Goal: Information Seeking & Learning: Learn about a topic

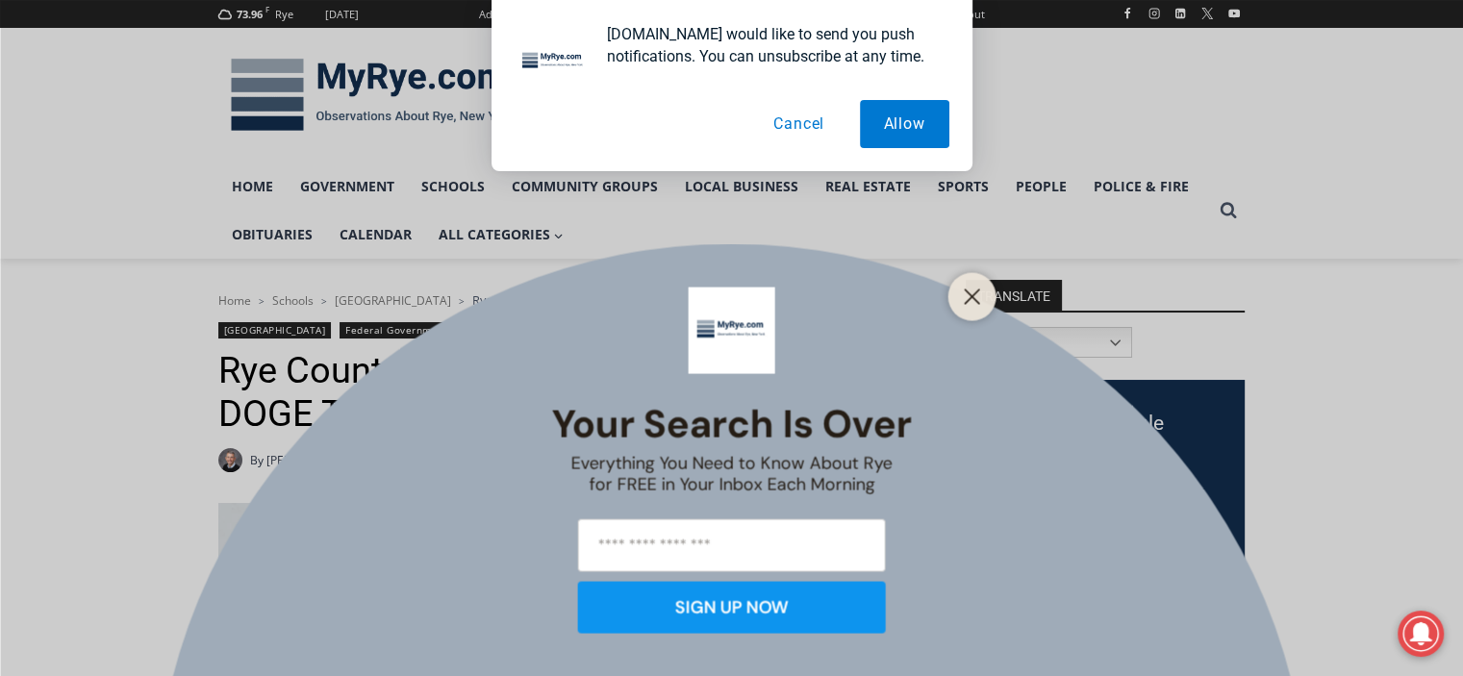
click at [804, 111] on button "Cancel" at bounding box center [798, 124] width 99 height 48
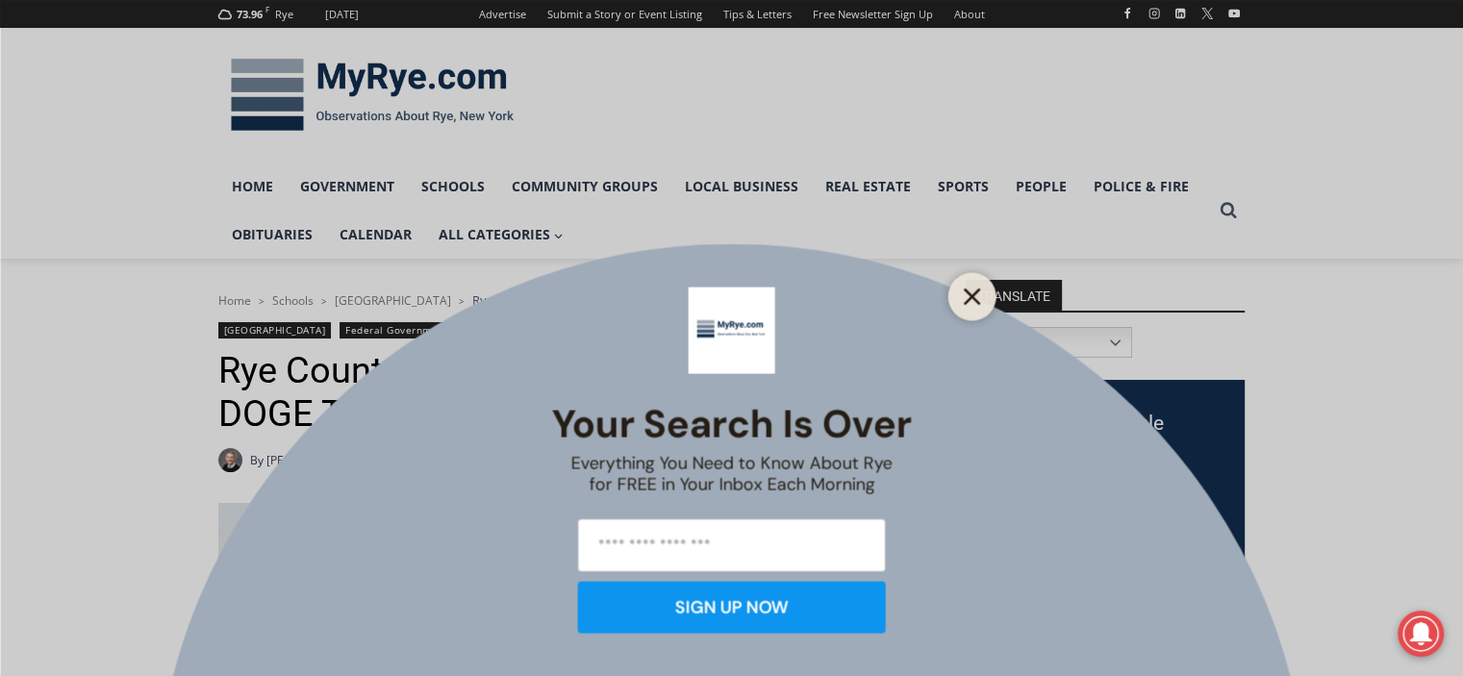
click at [970, 307] on button "Close" at bounding box center [972, 296] width 27 height 27
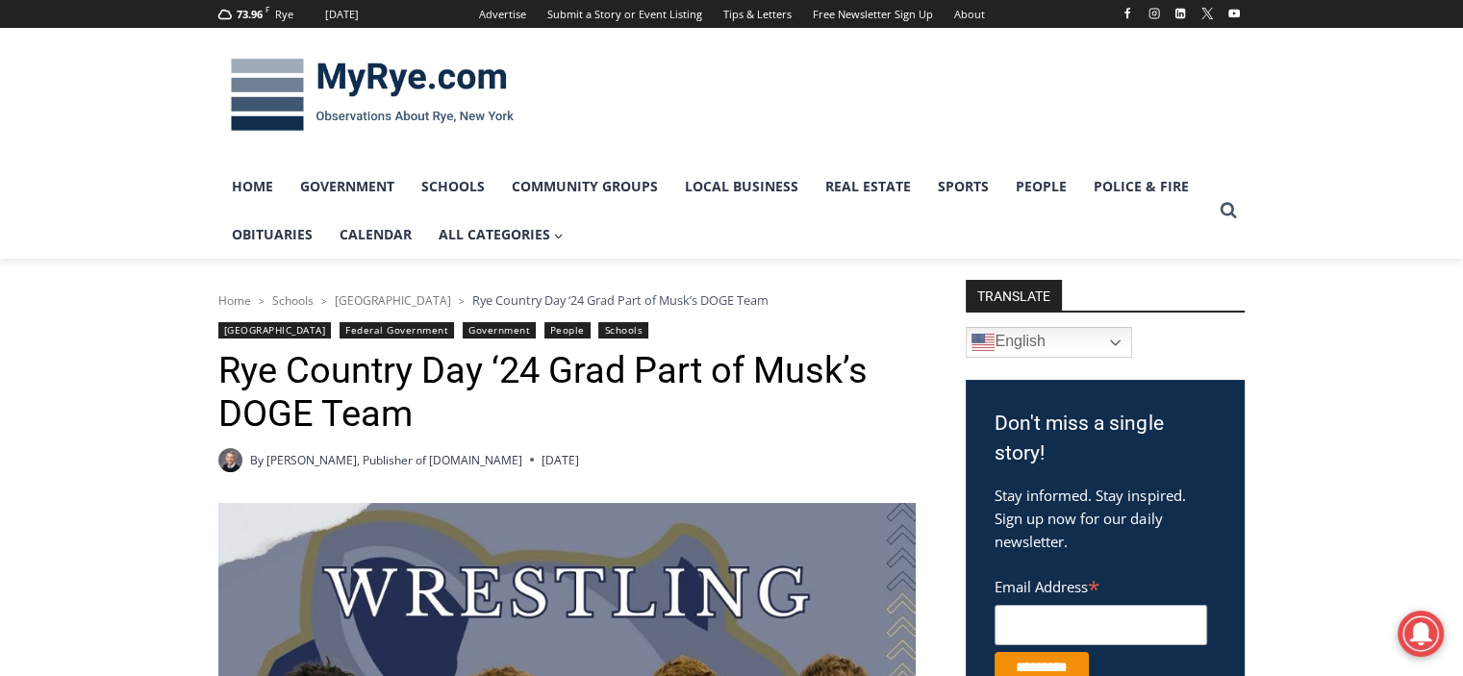
click at [263, 372] on h1 "Rye Country Day ‘24 Grad Part of Musk’s DOGE Team" at bounding box center [566, 393] width 697 height 88
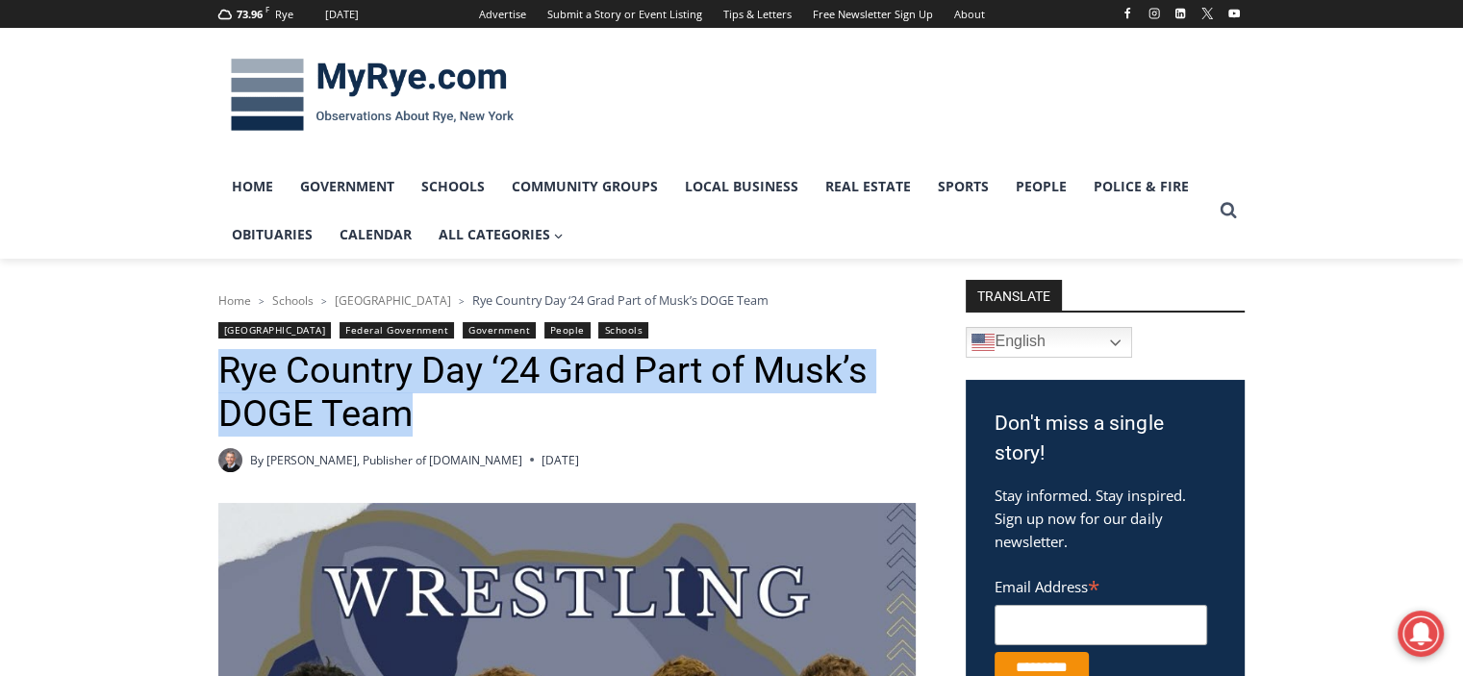
drag, startPoint x: 263, startPoint y: 372, endPoint x: 350, endPoint y: 397, distance: 91.0
click at [350, 397] on h1 "Rye Country Day ‘24 Grad Part of Musk’s DOGE Team" at bounding box center [566, 393] width 697 height 88
copy h1 "Rye Country Day ‘24 Grad Part of Musk’s DOGE Team"
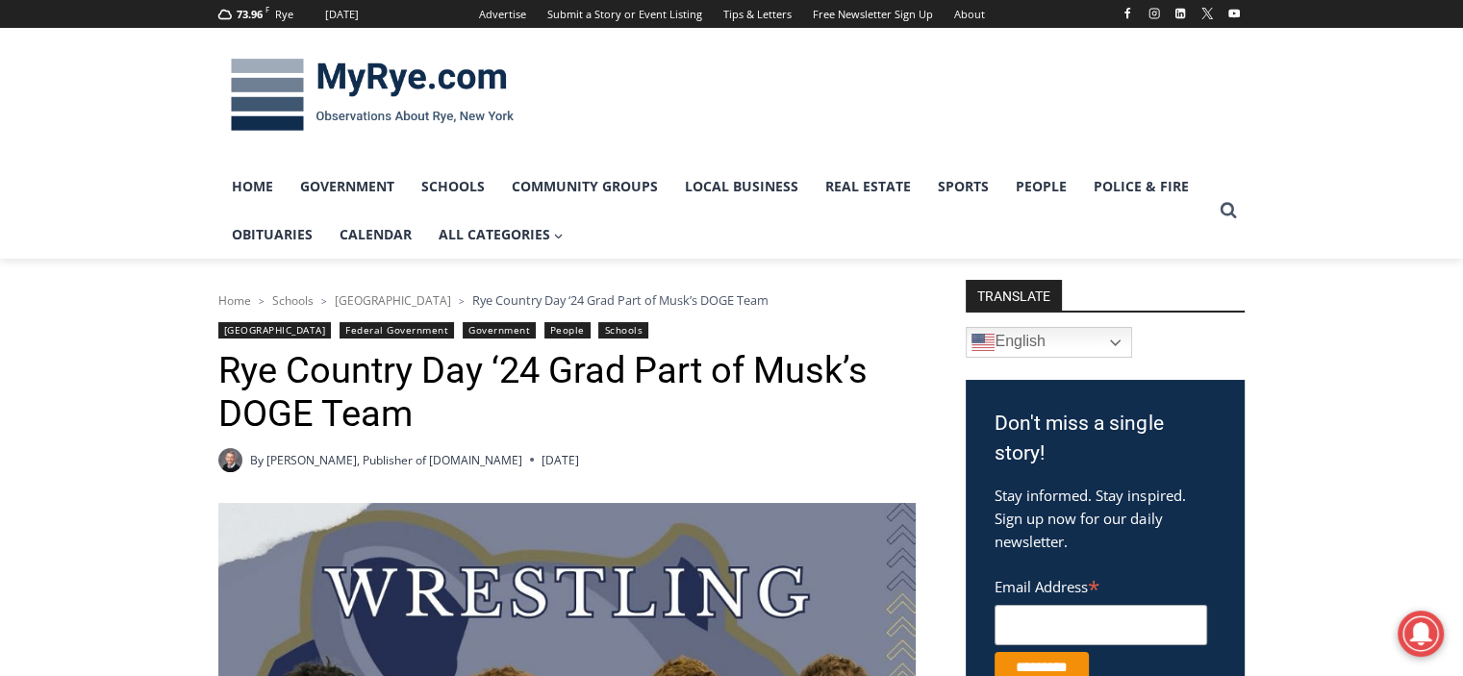
click at [309, 461] on link "[PERSON_NAME], Publisher of [DOMAIN_NAME]" at bounding box center [394, 460] width 256 height 16
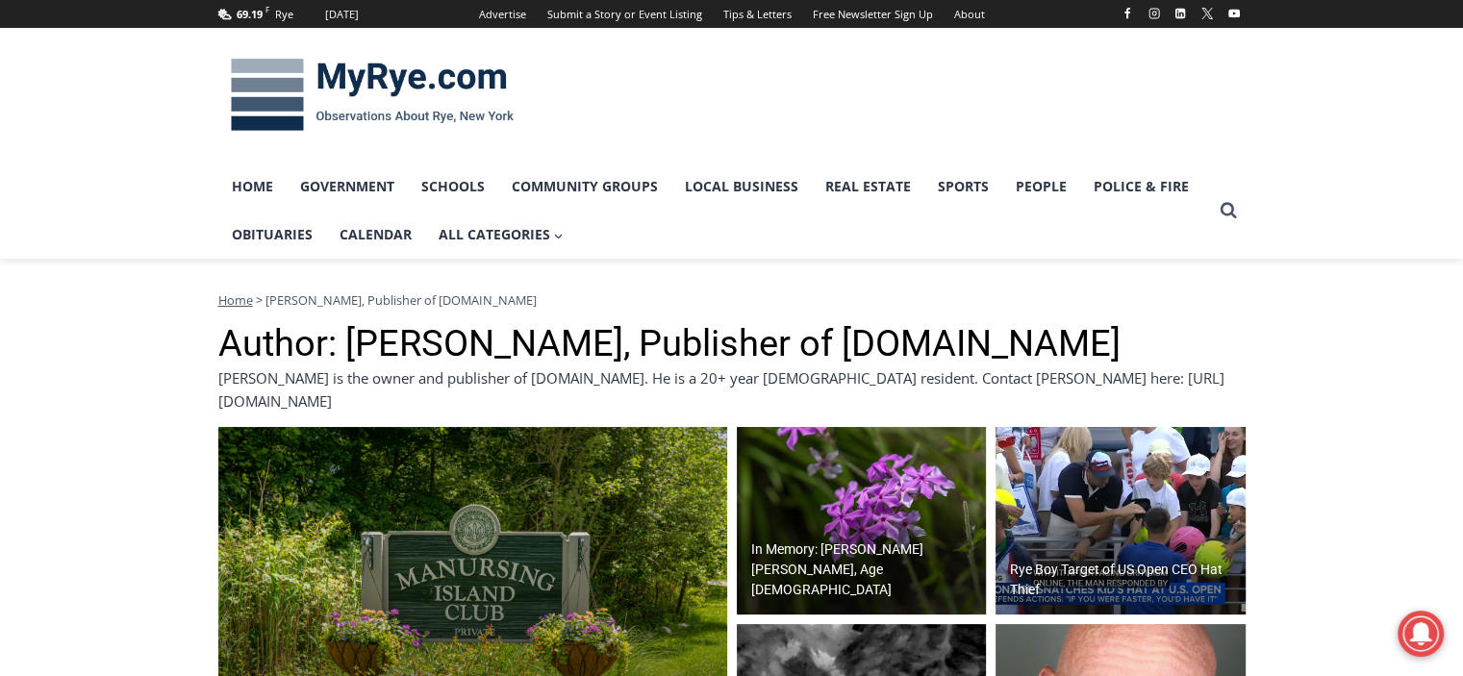
click at [358, 357] on h1 "Author: Jay Sears, Publisher of MyRye.com" at bounding box center [731, 344] width 1027 height 44
drag, startPoint x: 0, startPoint y: 0, endPoint x: 423, endPoint y: 350, distance: 549.3
click at [423, 350] on h1 "Author: Jay Sears, Publisher of MyRye.com" at bounding box center [731, 344] width 1027 height 44
copy h1 "Jay Sears"
